Goal: Check status

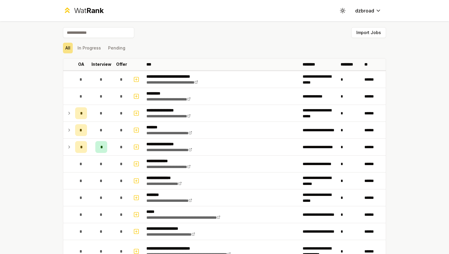
click at [103, 47] on div "All In Progress Pending" at bounding box center [224, 48] width 323 height 11
click at [94, 47] on button "In Progress" at bounding box center [89, 48] width 28 height 11
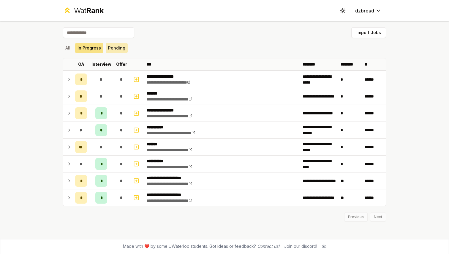
click at [118, 47] on button "Pending" at bounding box center [117, 48] width 22 height 11
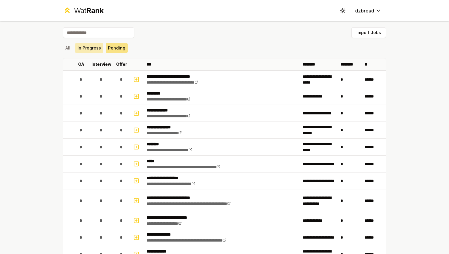
click at [82, 47] on button "In Progress" at bounding box center [89, 48] width 28 height 11
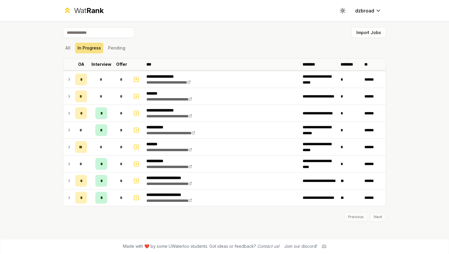
click at [62, 47] on div "**********" at bounding box center [224, 129] width 342 height 217
click at [66, 47] on button "All" at bounding box center [68, 48] width 10 height 11
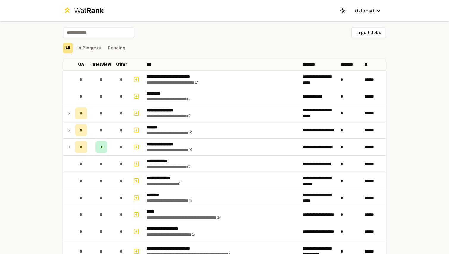
click at [232, 46] on div "All In Progress Pending" at bounding box center [224, 48] width 323 height 11
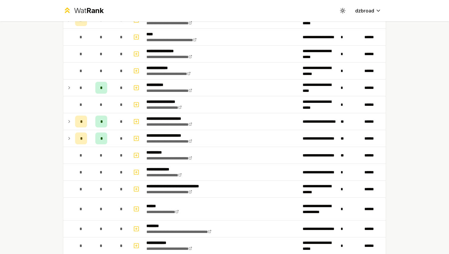
scroll to position [675, 0]
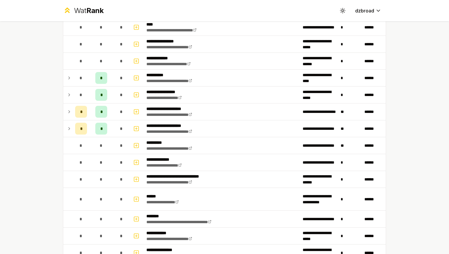
scroll to position [696, 0]
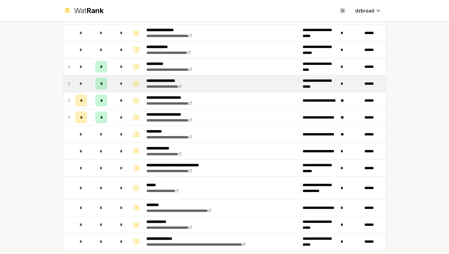
click at [68, 84] on icon at bounding box center [69, 83] width 5 height 7
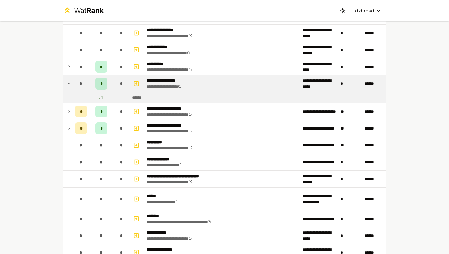
click at [69, 86] on icon at bounding box center [69, 83] width 5 height 7
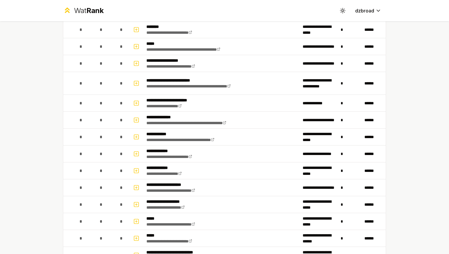
scroll to position [0, 0]
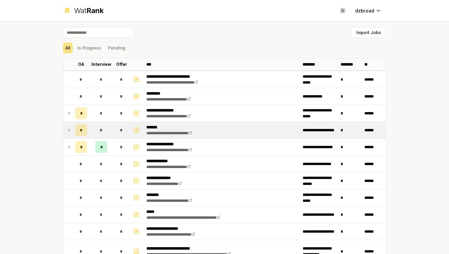
click at [94, 130] on td "*" at bounding box center [101, 130] width 24 height 17
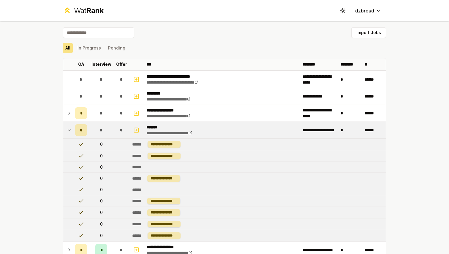
click at [94, 130] on td "*" at bounding box center [101, 130] width 24 height 17
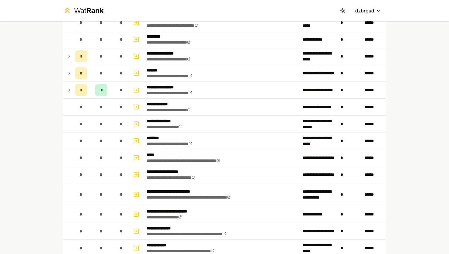
scroll to position [39, 0]
